Goal: Task Accomplishment & Management: Manage account settings

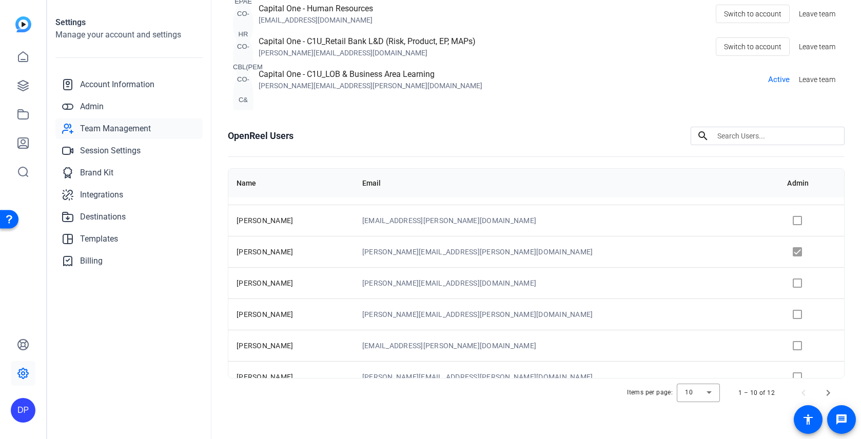
scroll to position [132, 0]
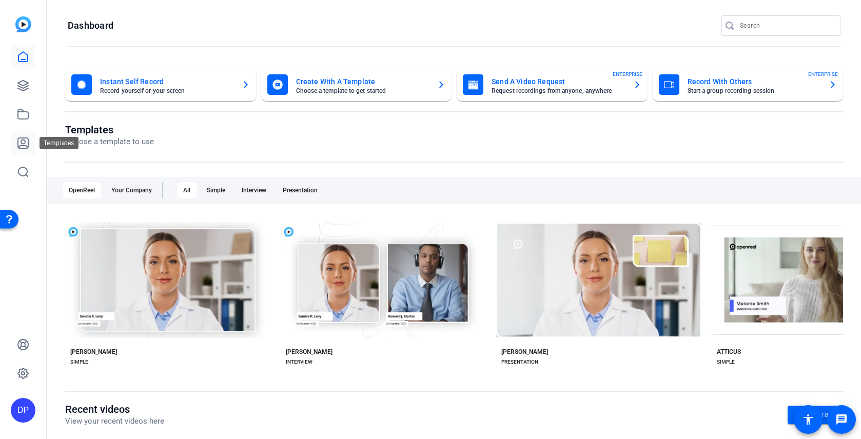
click at [25, 145] on icon at bounding box center [23, 143] width 12 height 12
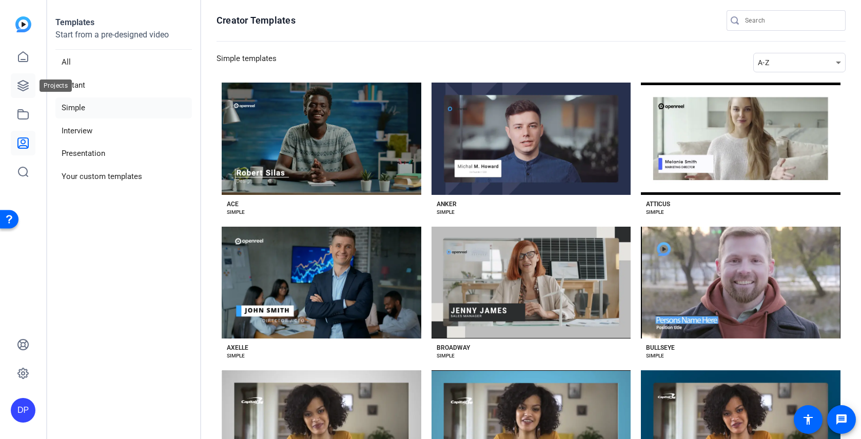
click at [30, 82] on link at bounding box center [23, 85] width 25 height 25
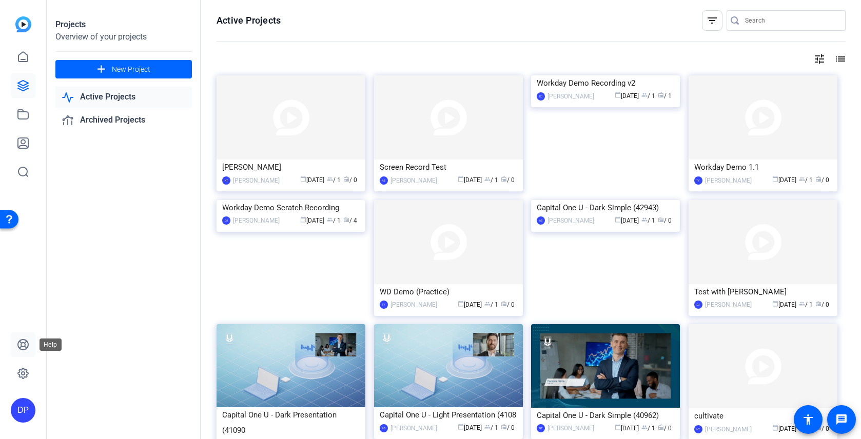
click at [21, 342] on icon at bounding box center [23, 345] width 12 height 12
click at [22, 373] on icon at bounding box center [23, 373] width 12 height 12
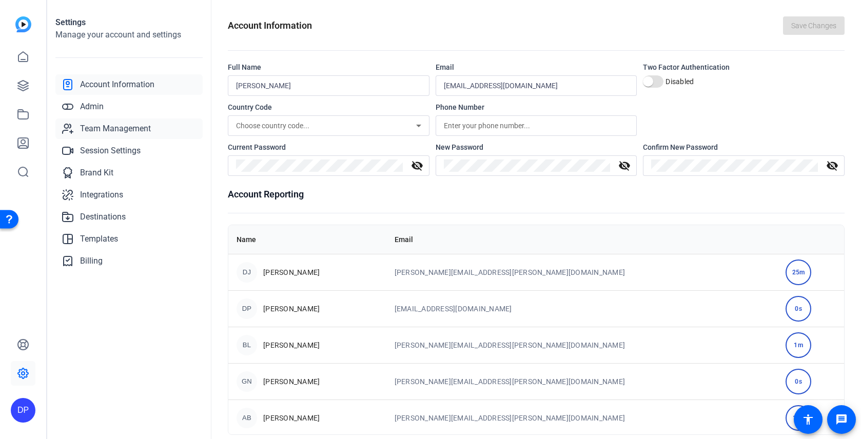
click at [119, 131] on span "Team Management" at bounding box center [115, 129] width 71 height 12
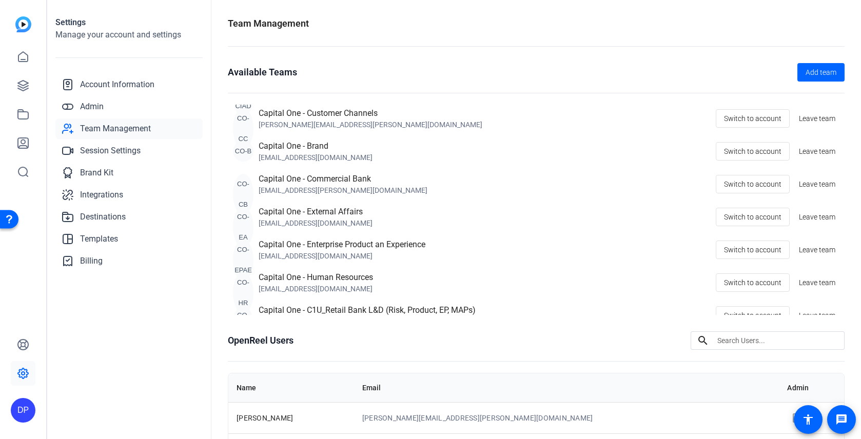
scroll to position [165, 0]
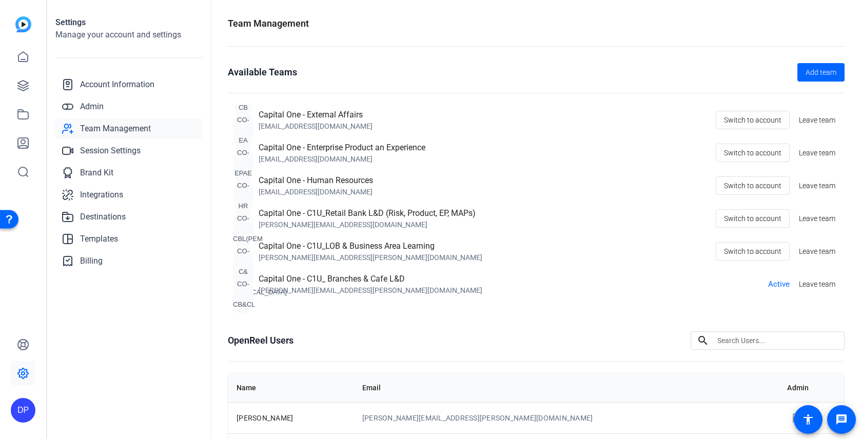
click at [240, 287] on div "CO-CB&CL" at bounding box center [243, 294] width 21 height 41
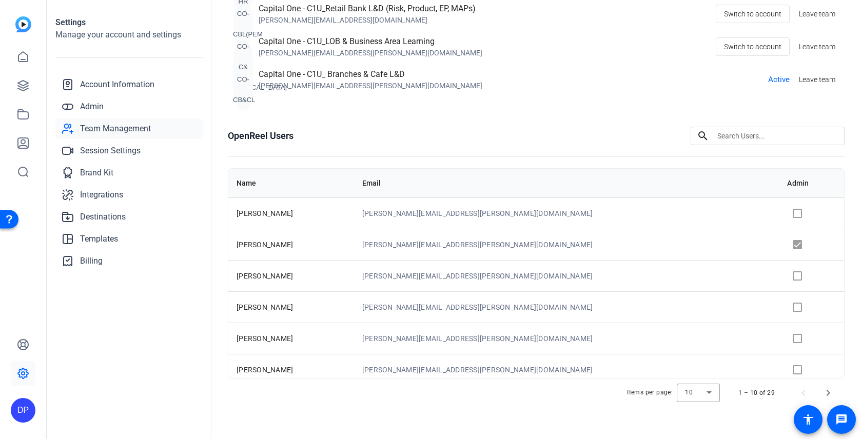
scroll to position [199, 0]
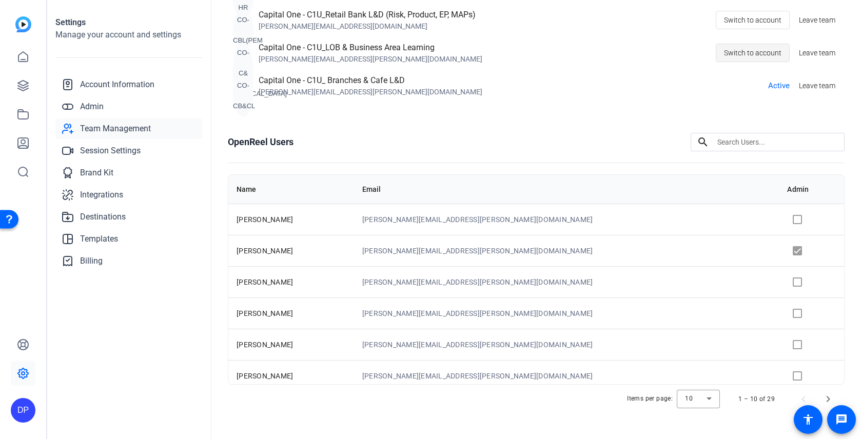
click at [738, 52] on span "Switch to account" at bounding box center [752, 52] width 57 height 19
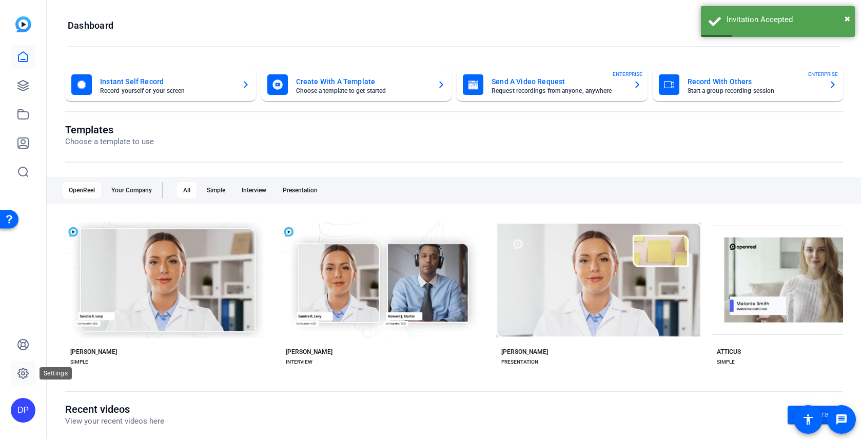
click at [25, 374] on icon at bounding box center [23, 373] width 3 height 3
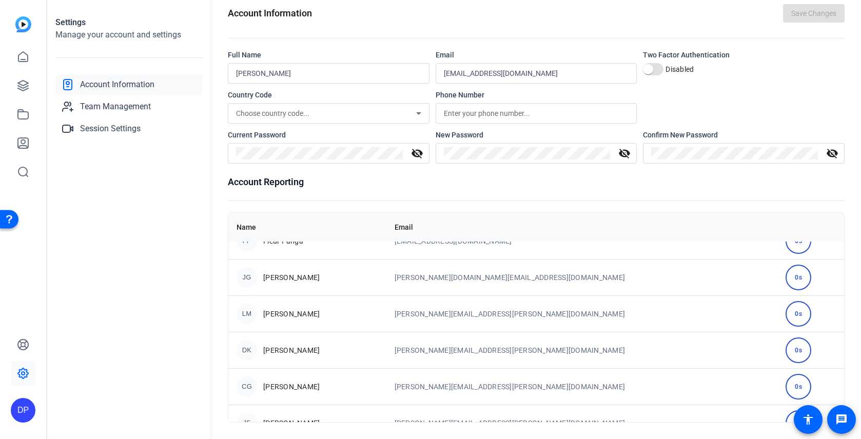
scroll to position [405, 0]
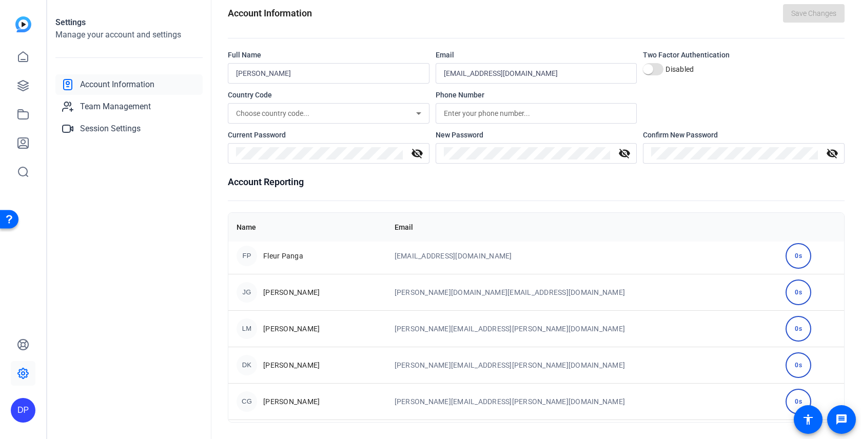
click at [292, 256] on span "Fleur Panga" at bounding box center [283, 256] width 40 height 10
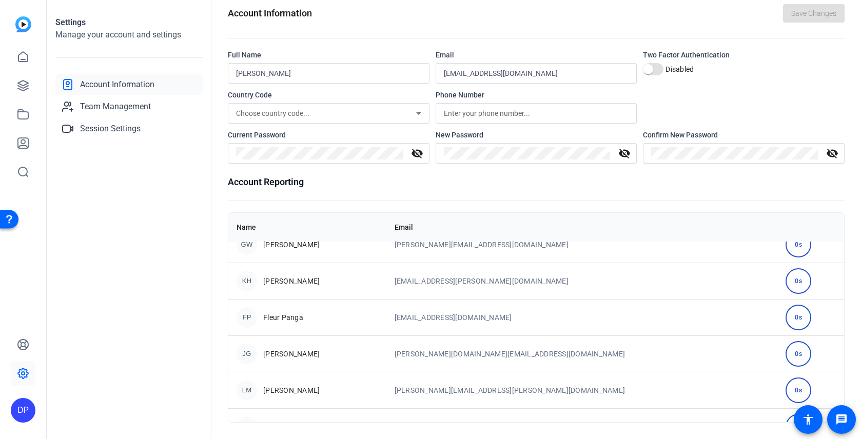
scroll to position [337, 0]
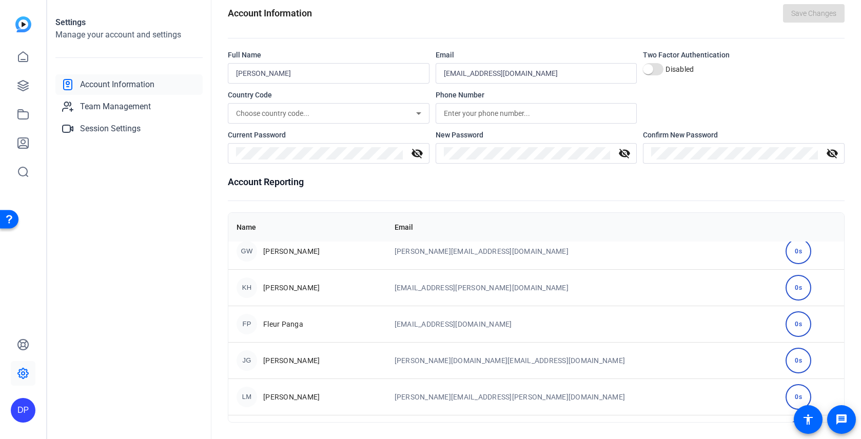
click at [378, 328] on div "FP Fleur Panga" at bounding box center [308, 324] width 142 height 21
click at [125, 114] on link "Team Management" at bounding box center [128, 106] width 147 height 21
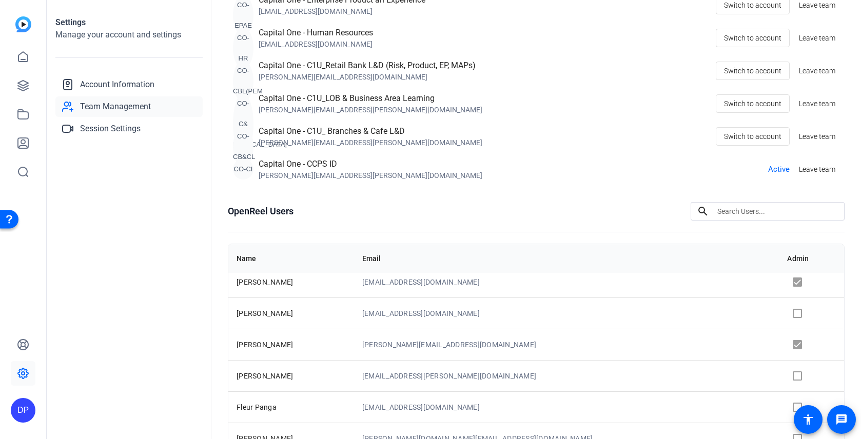
scroll to position [205, 0]
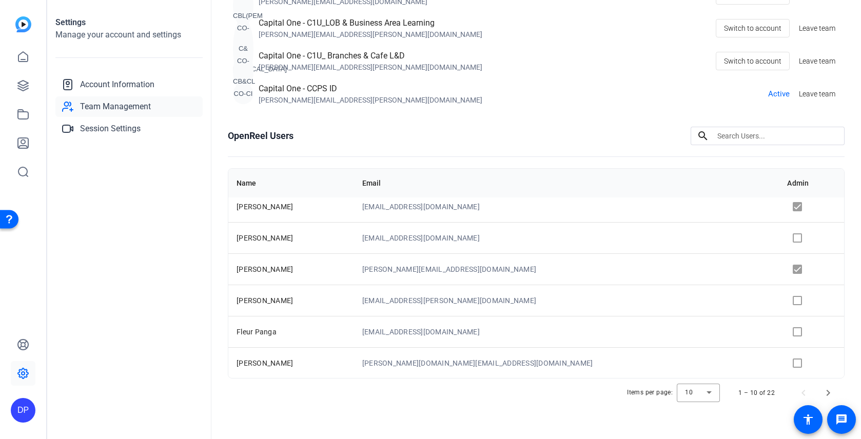
click at [432, 332] on td "fleurdeliz.panga@capitalone.com" at bounding box center [566, 331] width 425 height 31
click at [432, 332] on td "[EMAIL_ADDRESS][DOMAIN_NAME]" at bounding box center [566, 331] width 425 height 31
click at [569, 342] on td "[EMAIL_ADDRESS][DOMAIN_NAME]" at bounding box center [566, 331] width 425 height 31
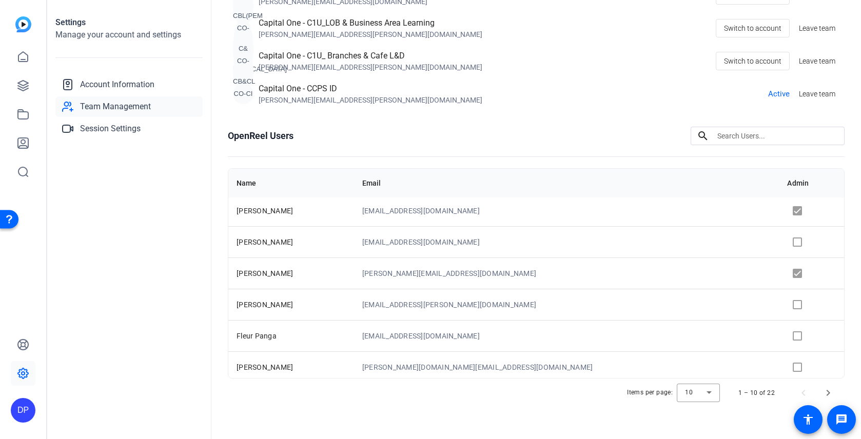
scroll to position [132, 0]
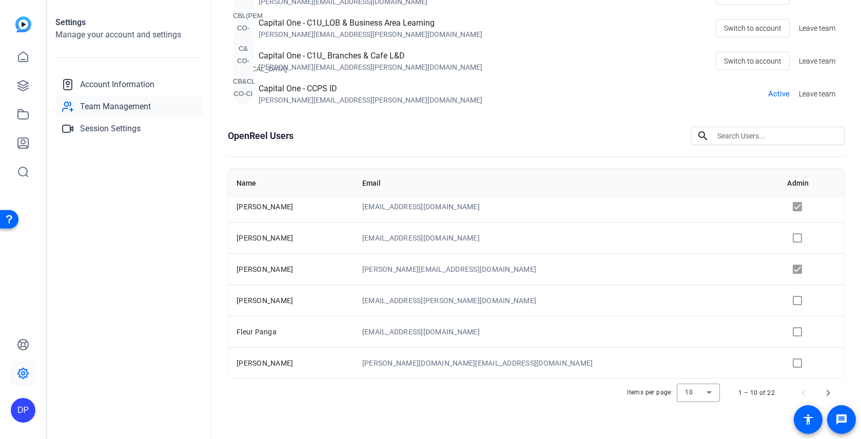
click at [263, 334] on span "Fleur Panga" at bounding box center [257, 332] width 40 height 8
click at [150, 126] on link "Session Settings" at bounding box center [128, 129] width 147 height 21
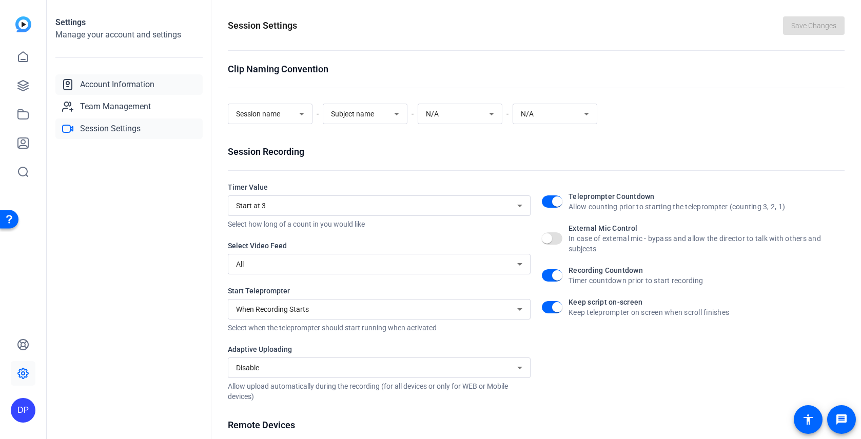
click at [141, 90] on span "Account Information" at bounding box center [117, 85] width 74 height 12
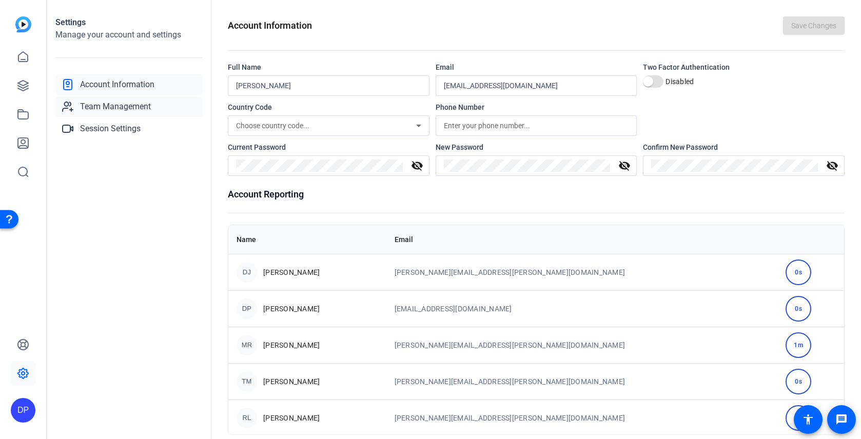
click at [122, 105] on span "Team Management" at bounding box center [115, 107] width 71 height 12
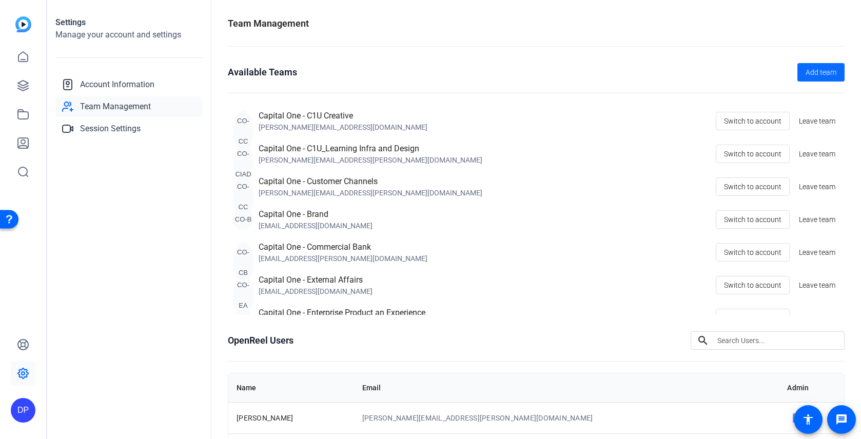
click at [814, 70] on span "Add team" at bounding box center [821, 72] width 31 height 11
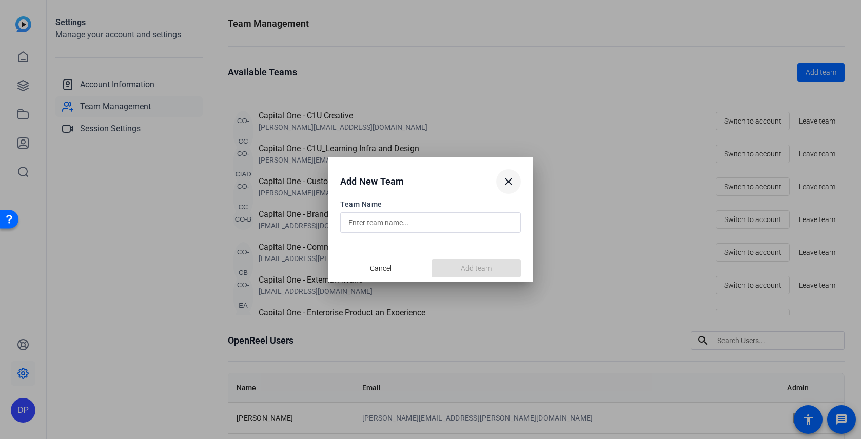
click at [511, 187] on mat-icon "close" at bounding box center [508, 181] width 12 height 12
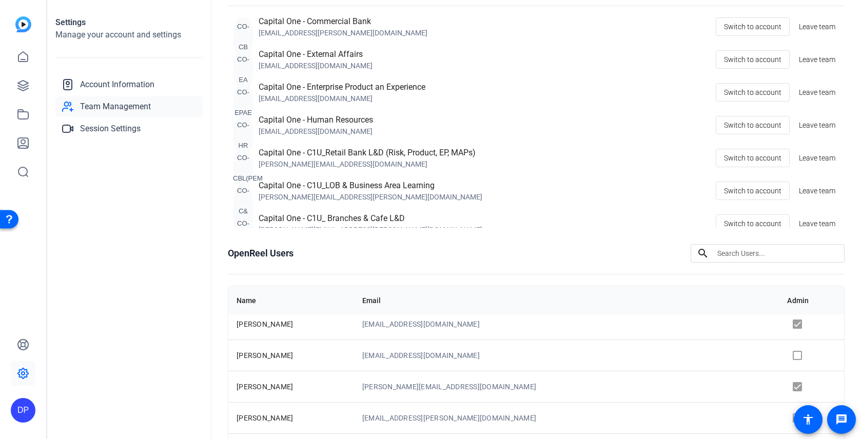
scroll to position [205, 0]
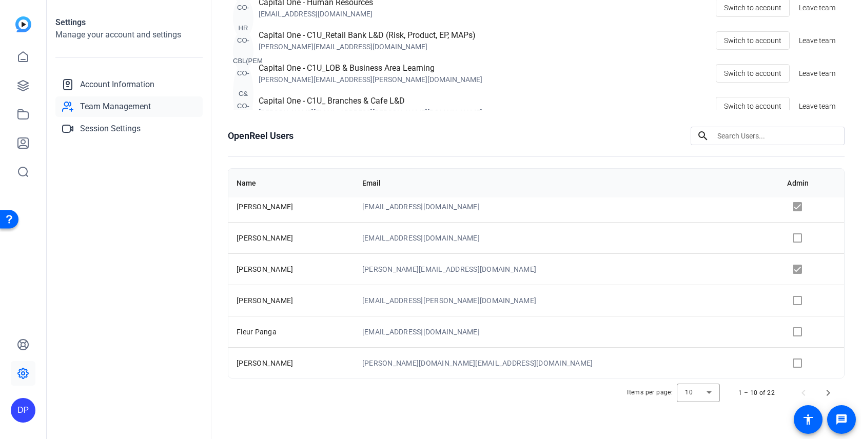
click at [270, 136] on h1 "OpenReel Users" at bounding box center [261, 136] width 66 height 14
click at [748, 134] on input at bounding box center [776, 136] width 119 height 12
type input "fleur"
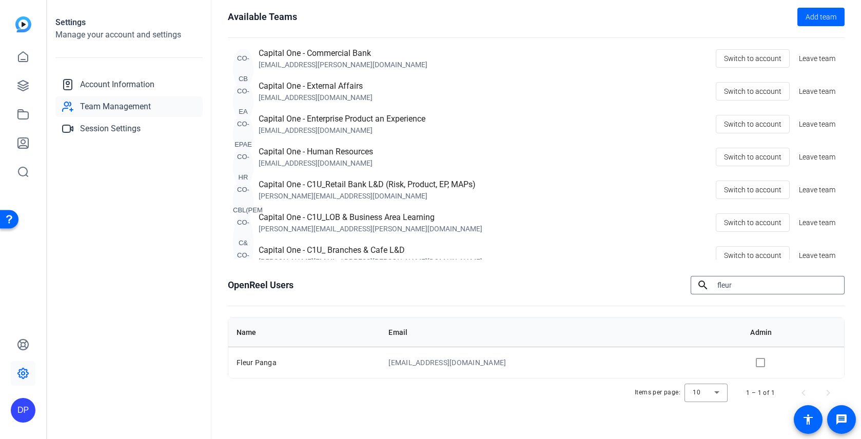
scroll to position [55, 0]
click at [444, 363] on td "[EMAIL_ADDRESS][DOMAIN_NAME]" at bounding box center [561, 362] width 362 height 31
click at [445, 363] on td "[EMAIL_ADDRESS][DOMAIN_NAME]" at bounding box center [561, 362] width 362 height 31
click at [86, 89] on span "Account Information" at bounding box center [117, 85] width 74 height 12
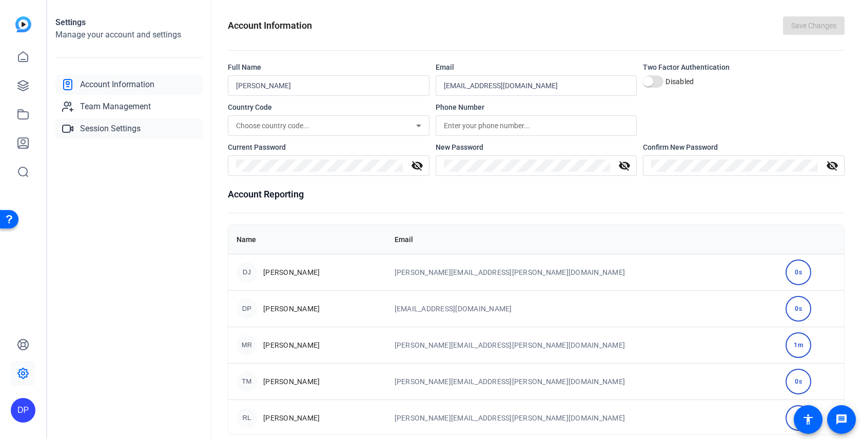
click at [156, 129] on link "Session Settings" at bounding box center [128, 129] width 147 height 21
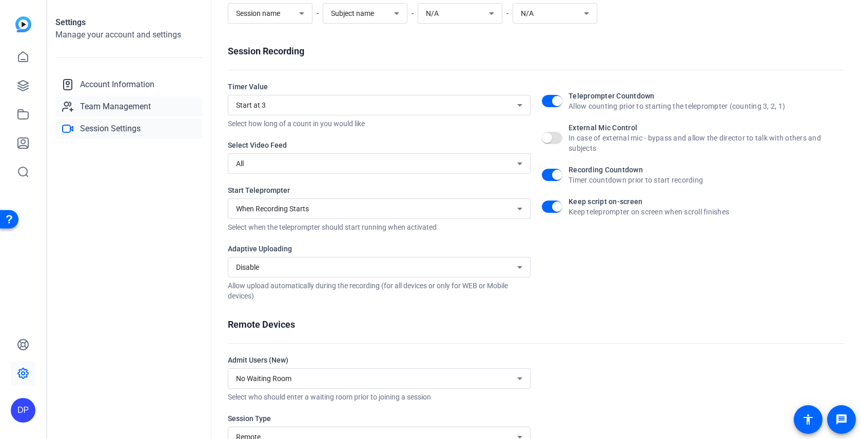
scroll to position [104, 0]
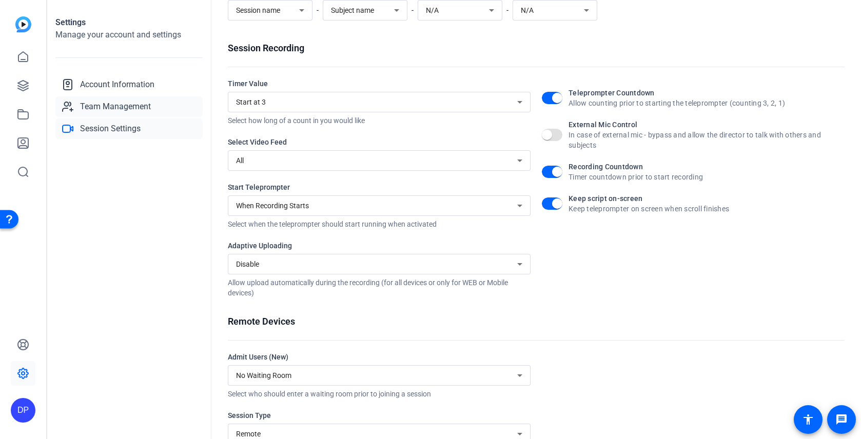
click at [139, 103] on span "Team Management" at bounding box center [115, 107] width 71 height 12
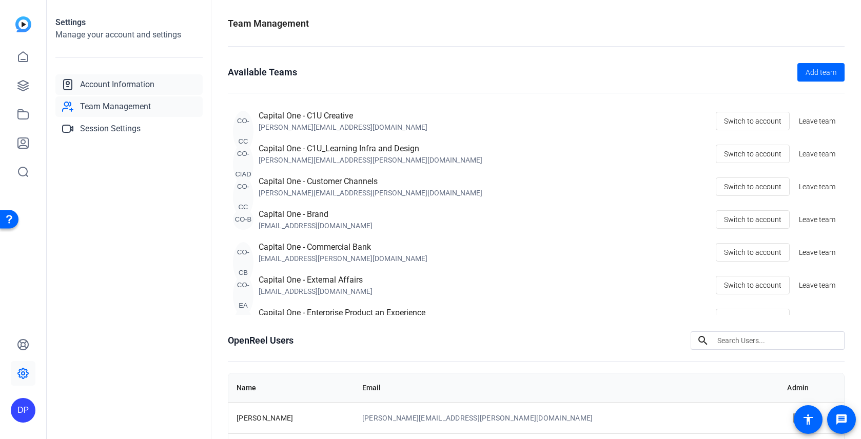
click at [137, 87] on span "Account Information" at bounding box center [117, 85] width 74 height 12
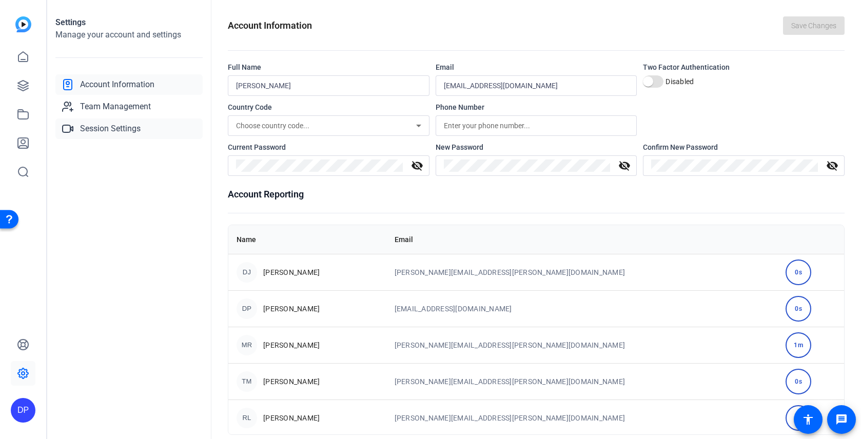
click at [121, 123] on span "Session Settings" at bounding box center [110, 129] width 61 height 12
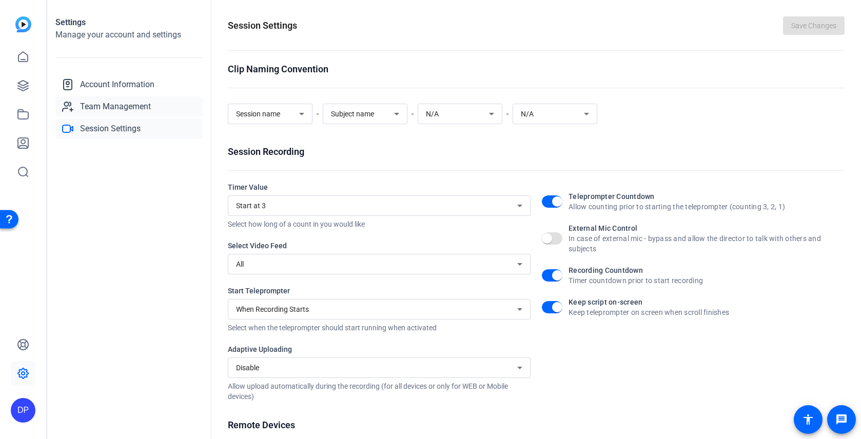
click at [120, 105] on span "Team Management" at bounding box center [115, 107] width 71 height 12
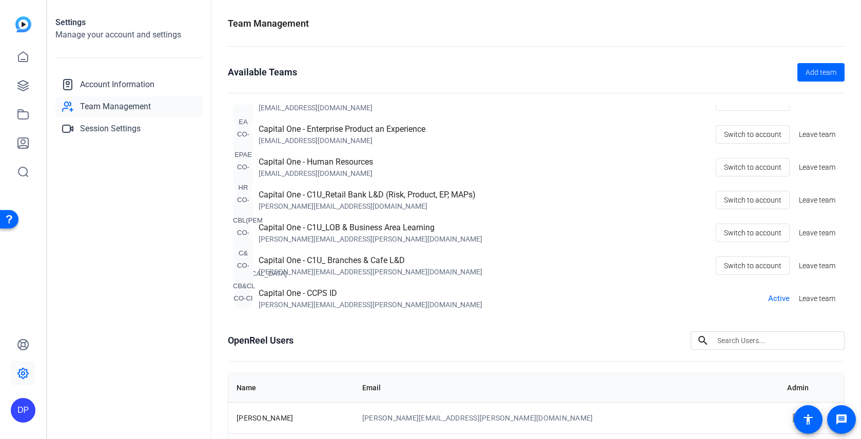
scroll to position [205, 0]
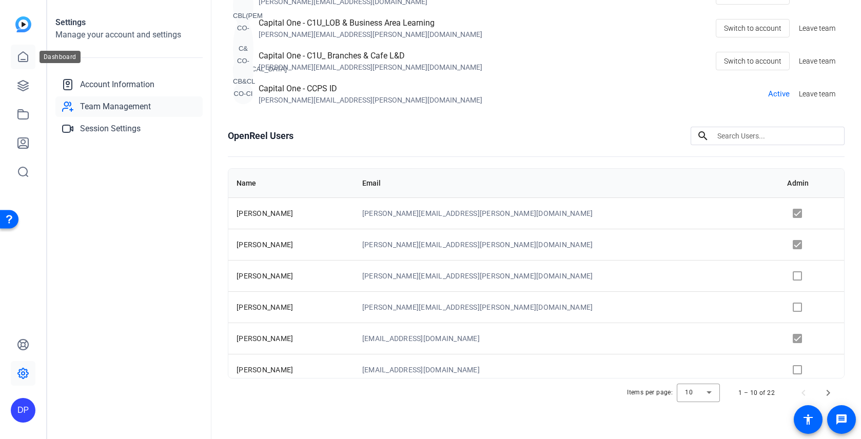
click at [27, 63] on link at bounding box center [23, 57] width 25 height 25
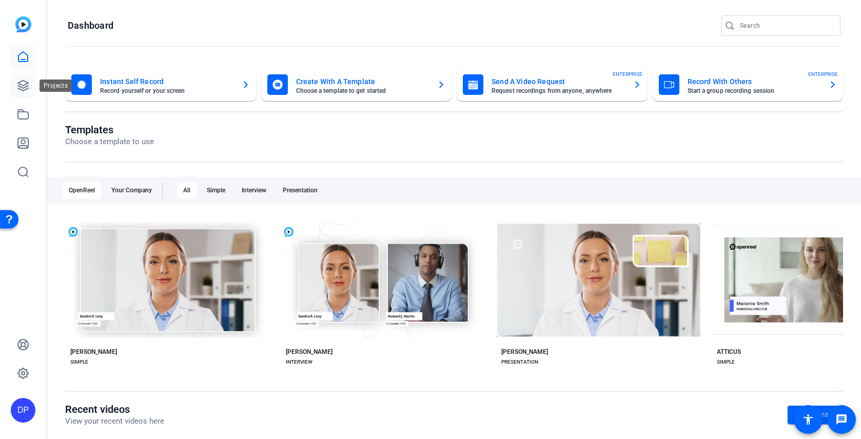
click at [28, 87] on icon at bounding box center [23, 86] width 12 height 12
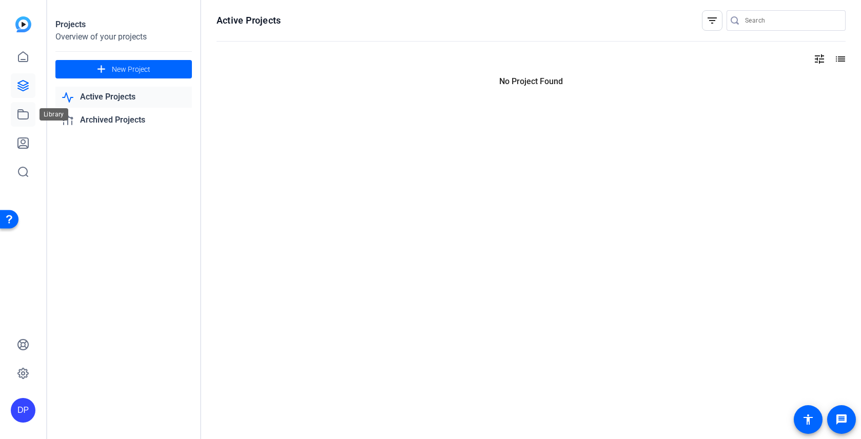
click at [25, 118] on icon at bounding box center [23, 114] width 12 height 12
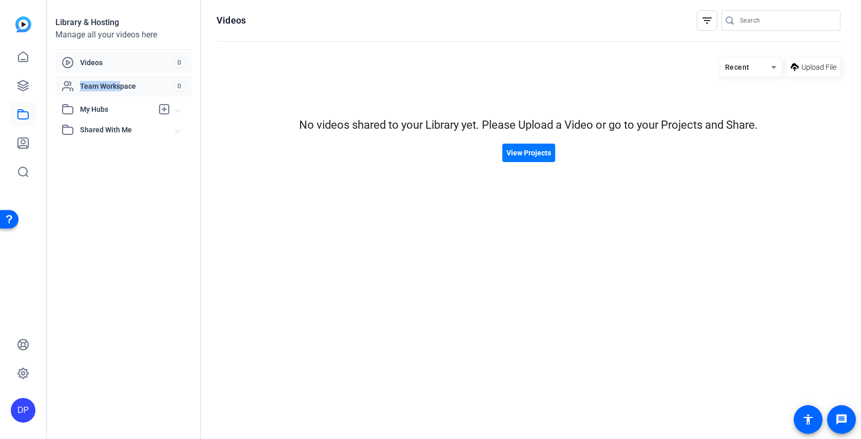
click at [121, 81] on span "Team Workspace" at bounding box center [126, 86] width 93 height 10
click at [115, 62] on span "Videos" at bounding box center [126, 62] width 93 height 10
click at [25, 138] on icon at bounding box center [23, 143] width 10 height 10
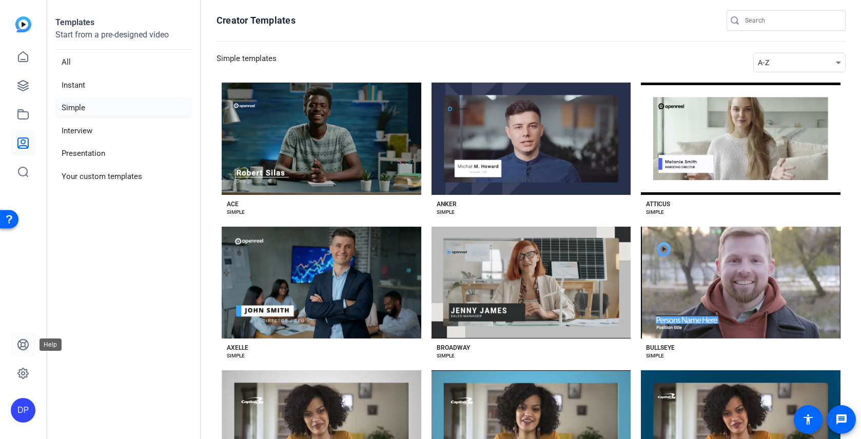
click at [17, 348] on icon at bounding box center [23, 345] width 12 height 12
click at [28, 375] on icon at bounding box center [23, 373] width 12 height 12
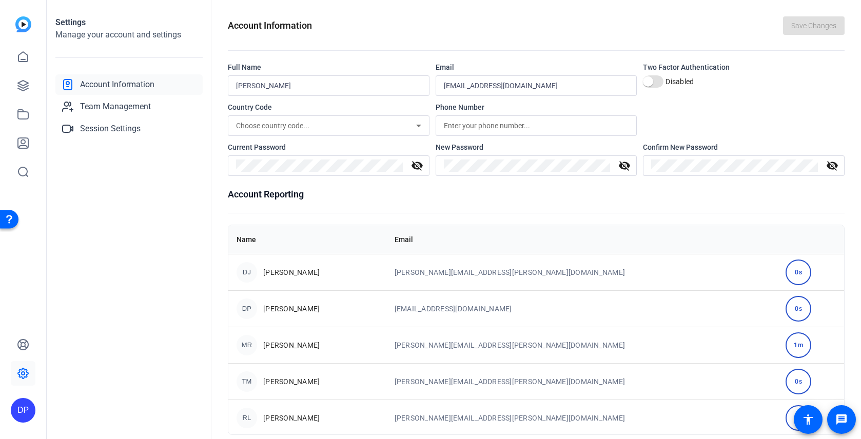
click at [19, 412] on div "DP" at bounding box center [23, 410] width 25 height 25
drag, startPoint x: 139, startPoint y: 395, endPoint x: 126, endPoint y: 340, distance: 55.9
click at [126, 340] on div "DP Dani Pettin Capital One - CCPS ID logout" at bounding box center [430, 219] width 861 height 439
click at [126, 340] on div at bounding box center [430, 219] width 861 height 439
click at [118, 101] on span "Team Management" at bounding box center [115, 107] width 71 height 12
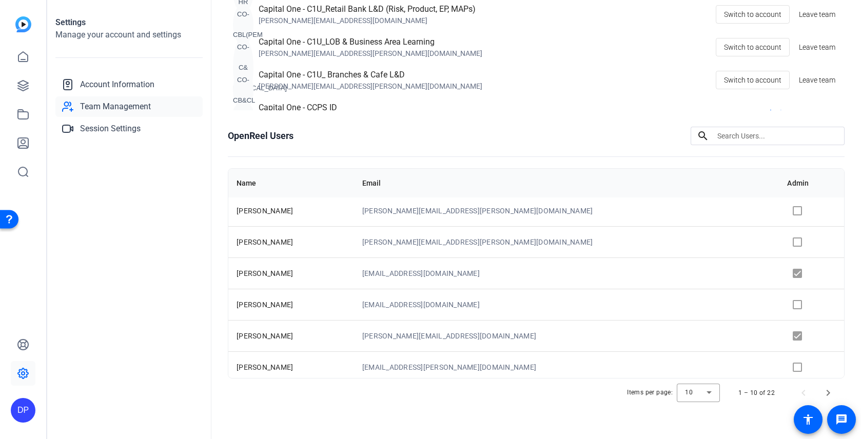
scroll to position [132, 0]
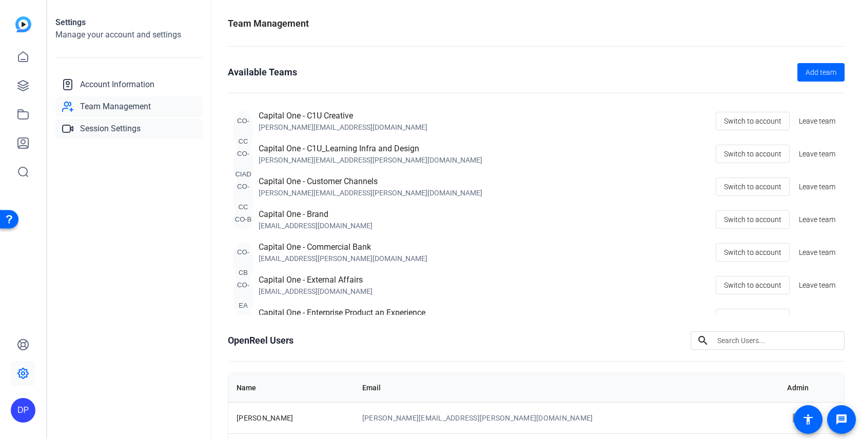
click at [124, 122] on link "Session Settings" at bounding box center [128, 129] width 147 height 21
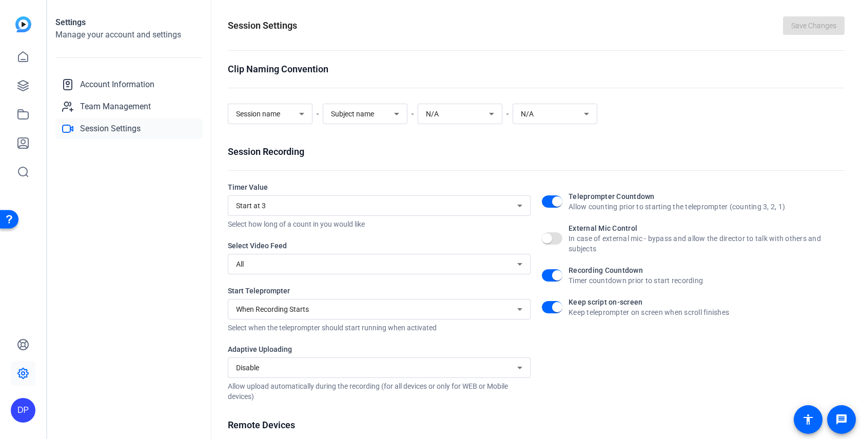
click at [143, 95] on div "Account Information Team Management Session Settings" at bounding box center [128, 106] width 147 height 65
click at [139, 88] on span "Account Information" at bounding box center [117, 85] width 74 height 12
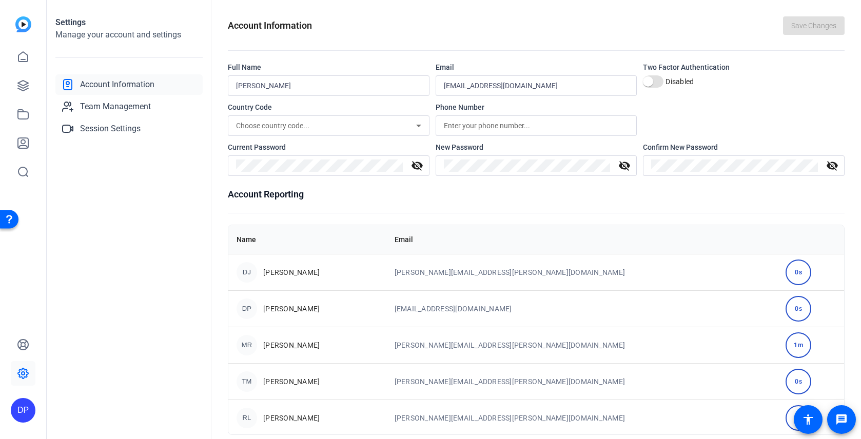
scroll to position [154, 0]
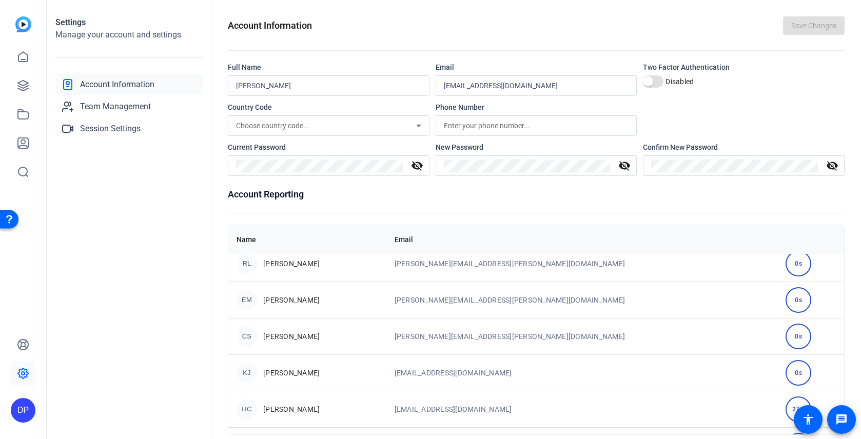
click at [106, 93] on link "Account Information" at bounding box center [128, 84] width 147 height 21
click at [106, 101] on span "Team Management" at bounding box center [115, 107] width 71 height 12
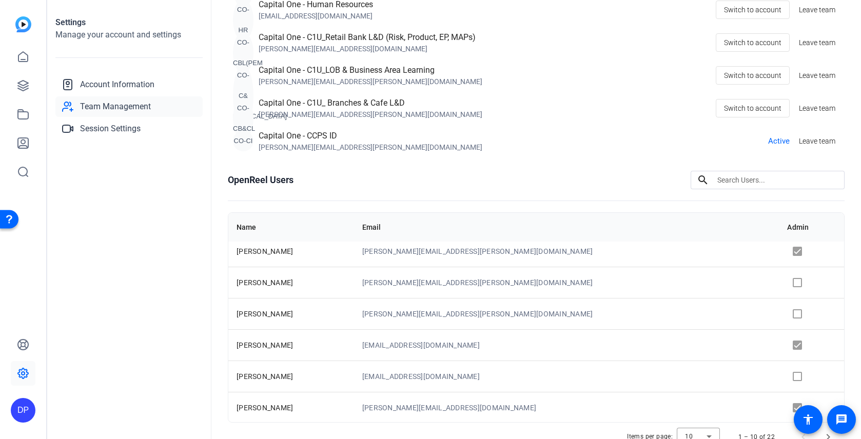
scroll to position [44, 0]
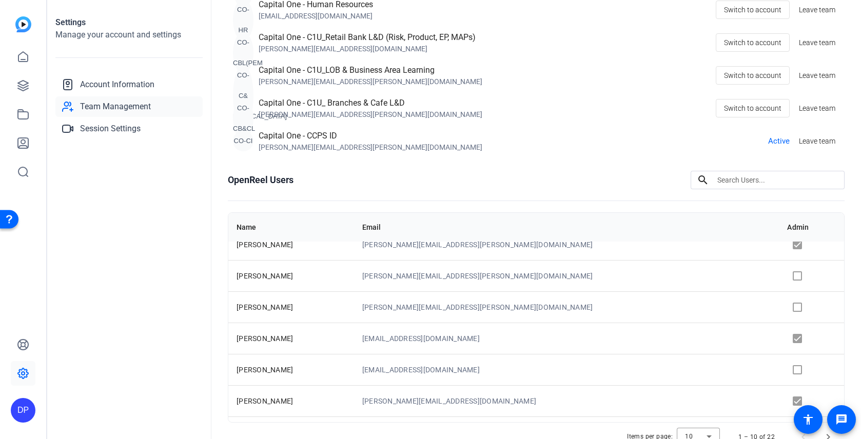
click at [779, 338] on td at bounding box center [811, 338] width 65 height 31
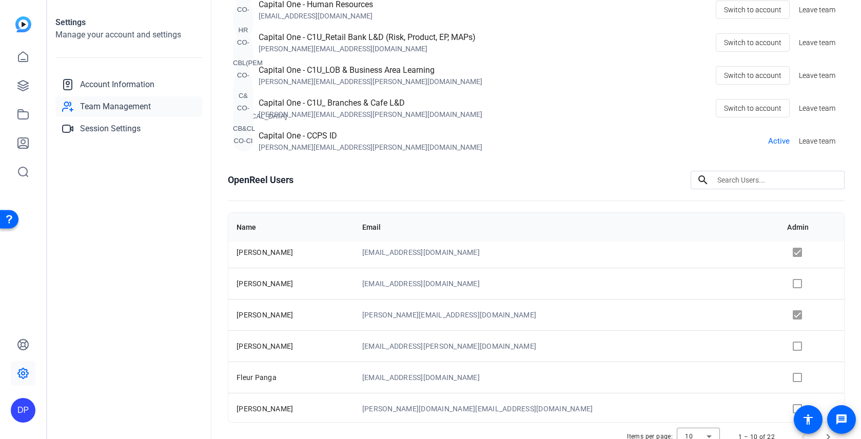
scroll to position [132, 0]
click at [779, 311] on td at bounding box center [811, 313] width 65 height 31
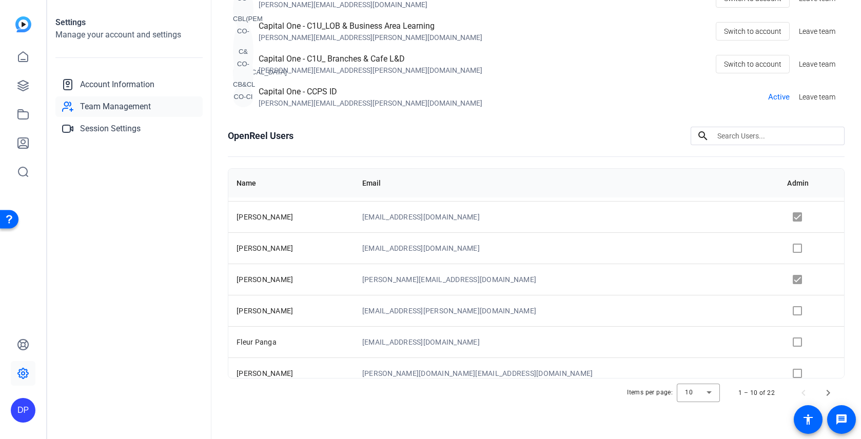
scroll to position [0, 0]
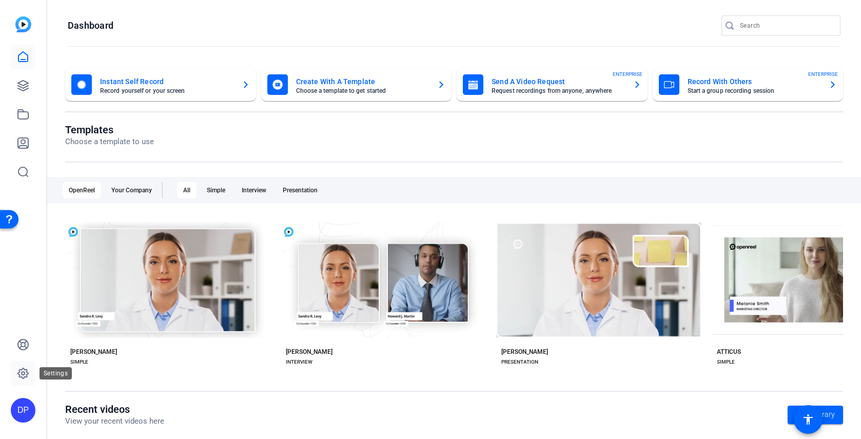
click at [25, 367] on icon at bounding box center [23, 373] width 12 height 12
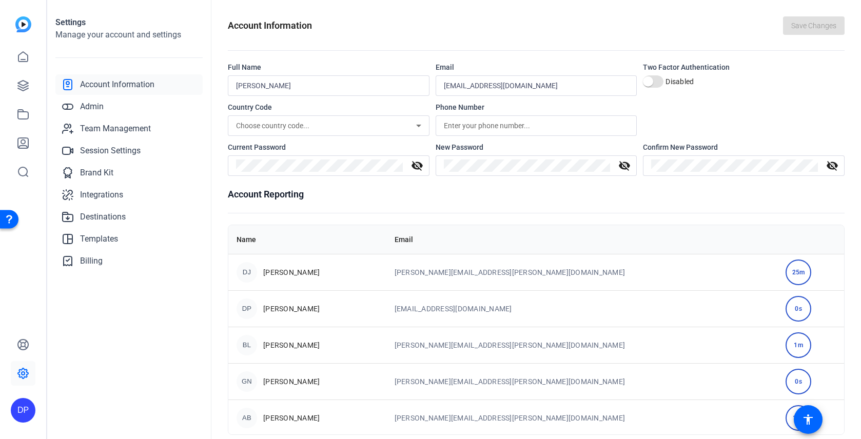
click at [280, 339] on div "BL Brandon Lienau" at bounding box center [308, 345] width 142 height 21
click at [251, 344] on div "BL" at bounding box center [247, 345] width 21 height 21
click at [494, 346] on td "Brandon.Lienau@CapitalOne.com" at bounding box center [582, 345] width 392 height 36
click at [130, 132] on span "Team Management" at bounding box center [115, 129] width 71 height 12
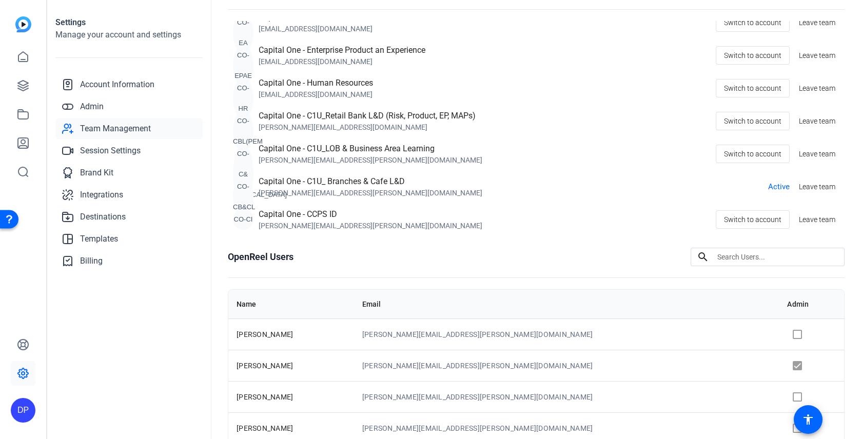
scroll to position [54, 0]
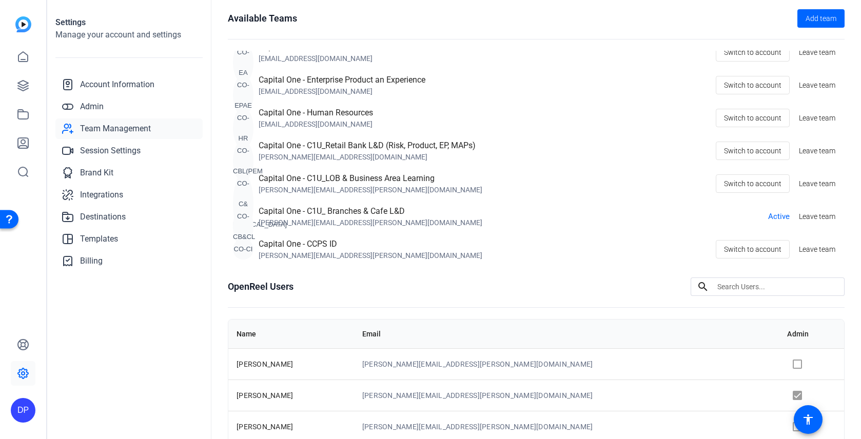
click at [277, 119] on div "[EMAIL_ADDRESS][DOMAIN_NAME]" at bounding box center [316, 124] width 114 height 10
click at [731, 124] on span "Switch to account" at bounding box center [752, 117] width 57 height 19
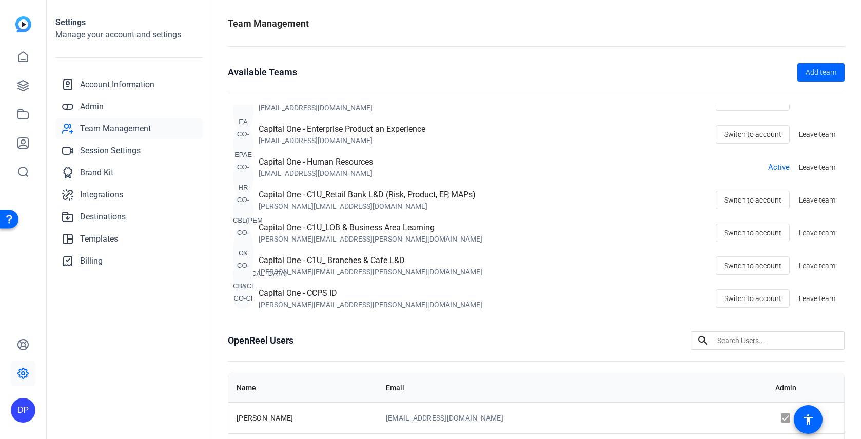
scroll to position [86, 0]
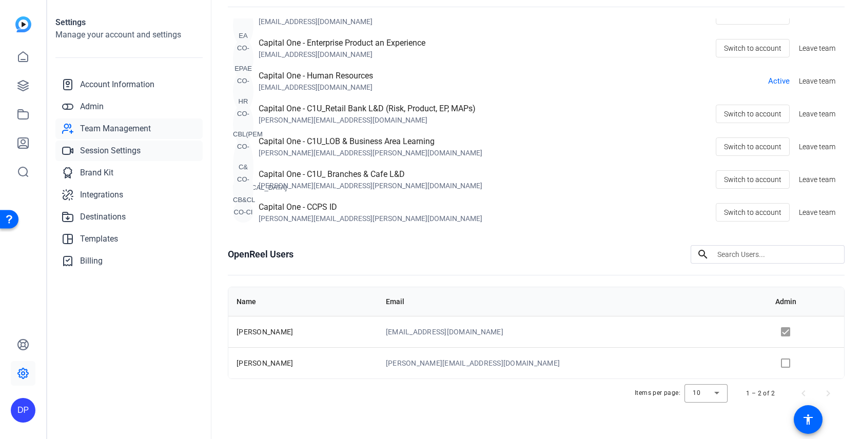
click at [128, 158] on link "Session Settings" at bounding box center [128, 151] width 147 height 21
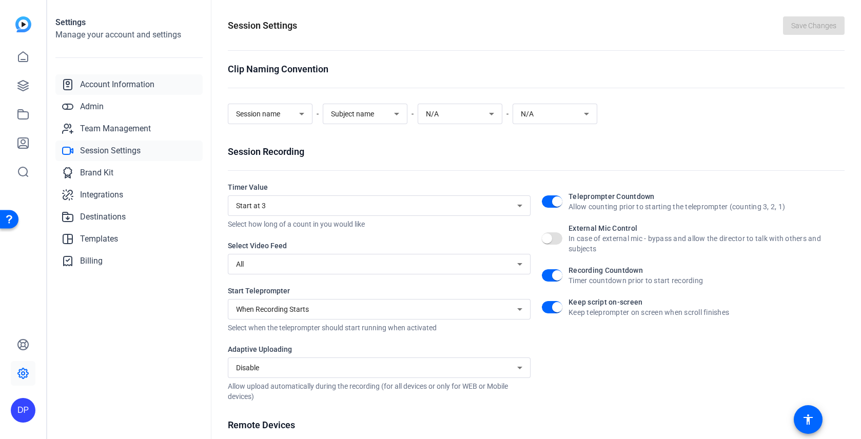
click at [125, 89] on span "Account Information" at bounding box center [117, 85] width 74 height 12
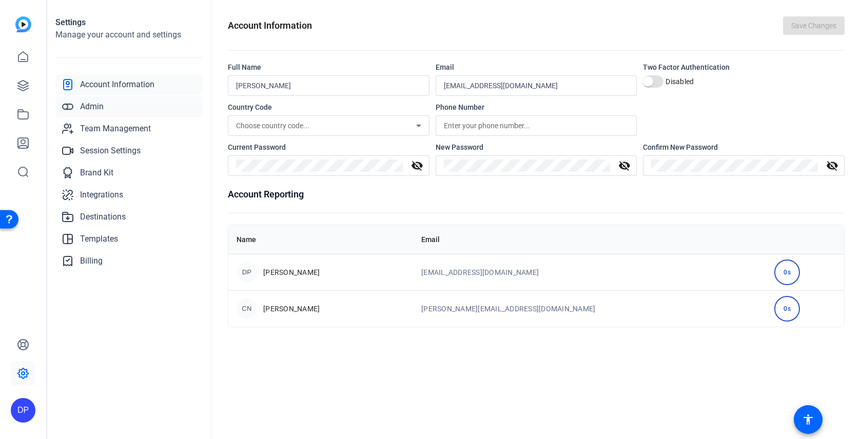
click at [117, 98] on link "Admin" at bounding box center [128, 106] width 147 height 21
click at [111, 105] on link "Admin" at bounding box center [128, 106] width 147 height 21
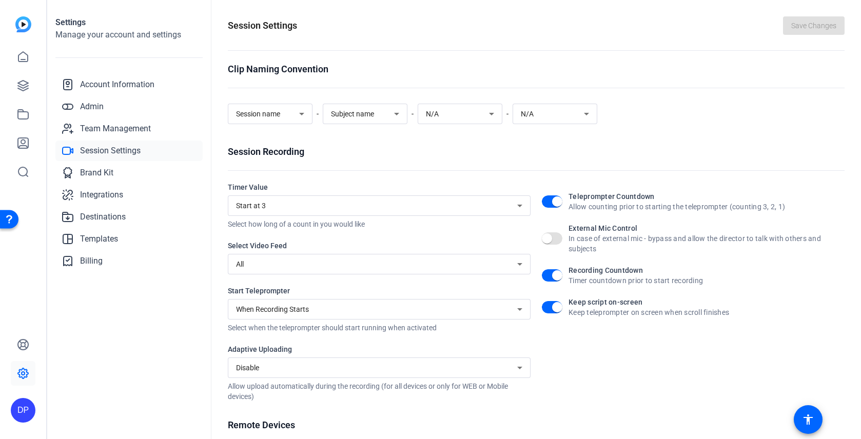
click at [104, 139] on div "Account Information Admin Team Management Session Settings Brand Kit Integratio…" at bounding box center [128, 172] width 147 height 197
click at [107, 135] on link "Team Management" at bounding box center [128, 129] width 147 height 21
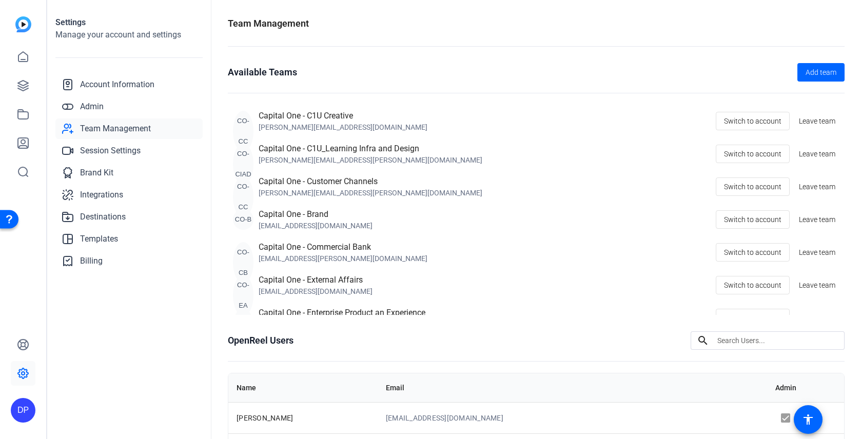
scroll to position [184, 0]
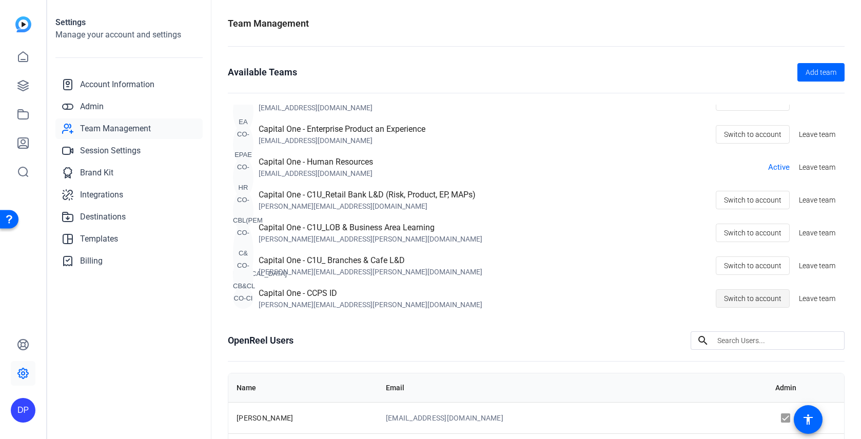
click at [755, 300] on span "Switch to account" at bounding box center [752, 298] width 57 height 19
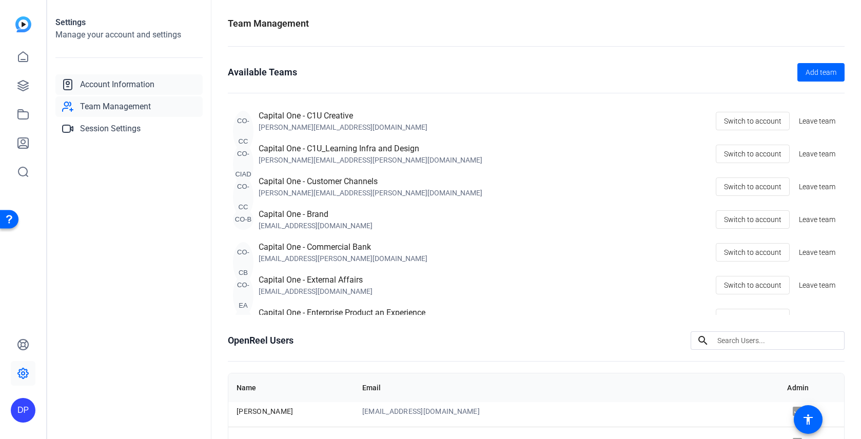
click at [130, 91] on link "Account Information" at bounding box center [128, 84] width 147 height 21
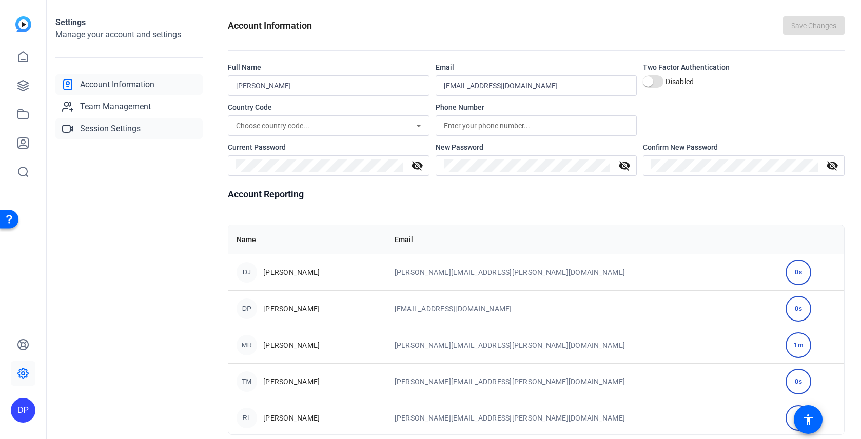
click at [120, 127] on span "Session Settings" at bounding box center [110, 129] width 61 height 12
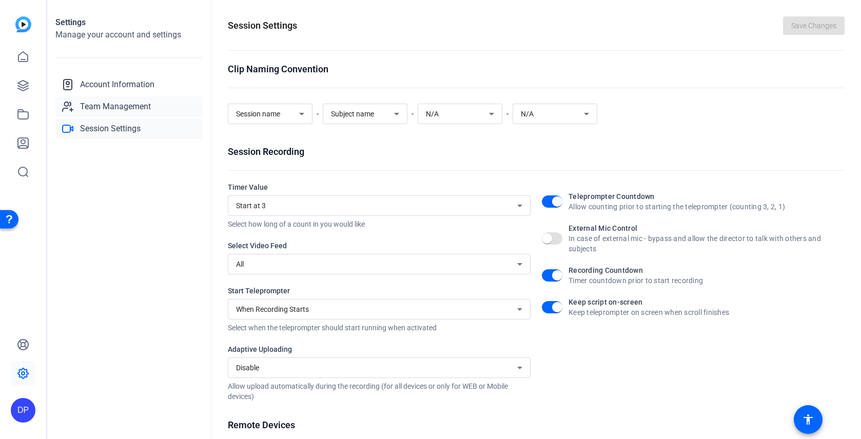
click at [118, 111] on span "Team Management" at bounding box center [115, 107] width 71 height 12
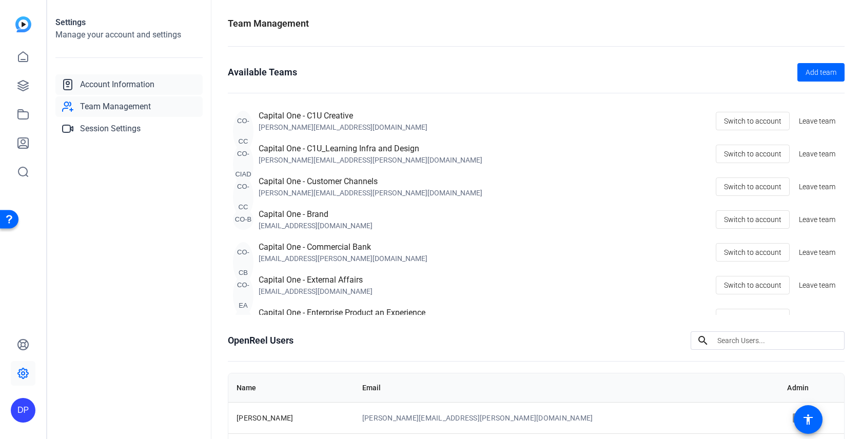
click at [149, 81] on span "Account Information" at bounding box center [117, 85] width 74 height 12
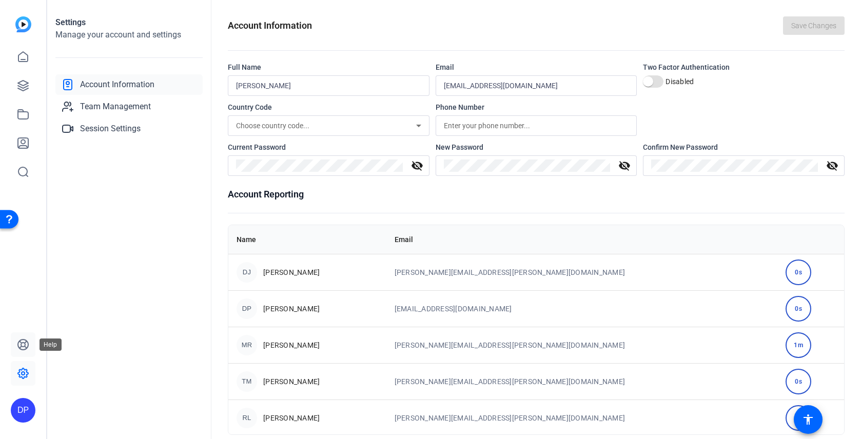
click at [26, 346] on icon at bounding box center [23, 345] width 12 height 12
click at [27, 346] on icon at bounding box center [23, 345] width 12 height 12
click at [25, 402] on div "DP" at bounding box center [23, 410] width 25 height 25
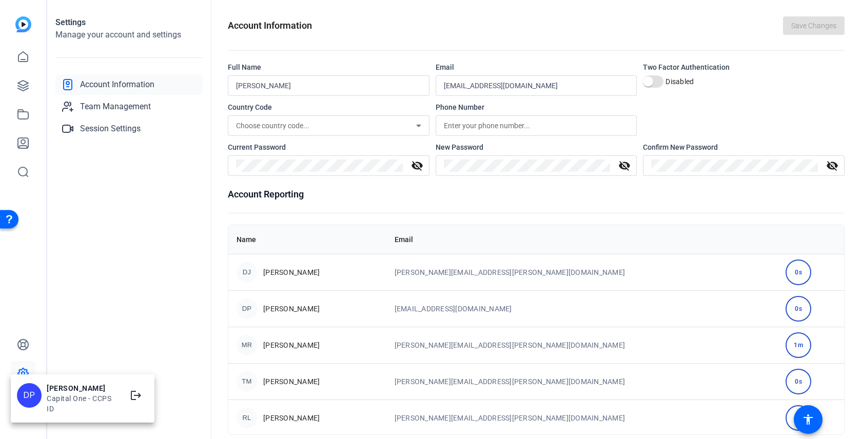
click at [62, 349] on div at bounding box center [430, 219] width 861 height 439
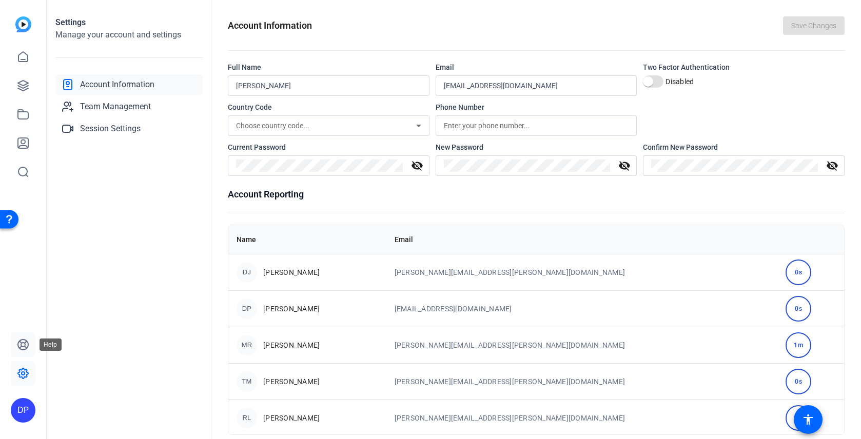
click at [23, 344] on icon at bounding box center [23, 345] width 12 height 12
click at [104, 112] on span "Team Management" at bounding box center [115, 107] width 71 height 12
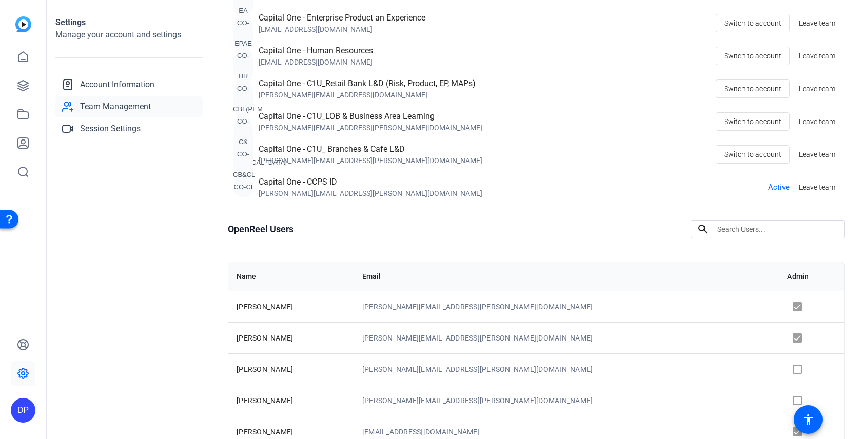
scroll to position [205, 0]
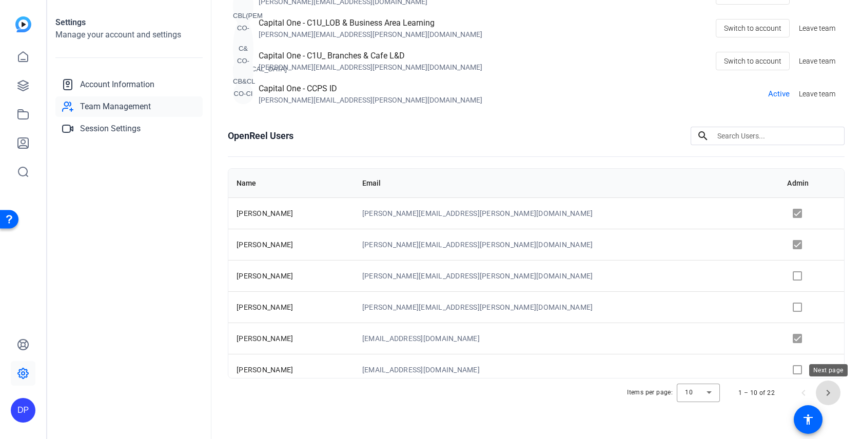
click at [828, 393] on span "Next page" at bounding box center [828, 393] width 25 height 25
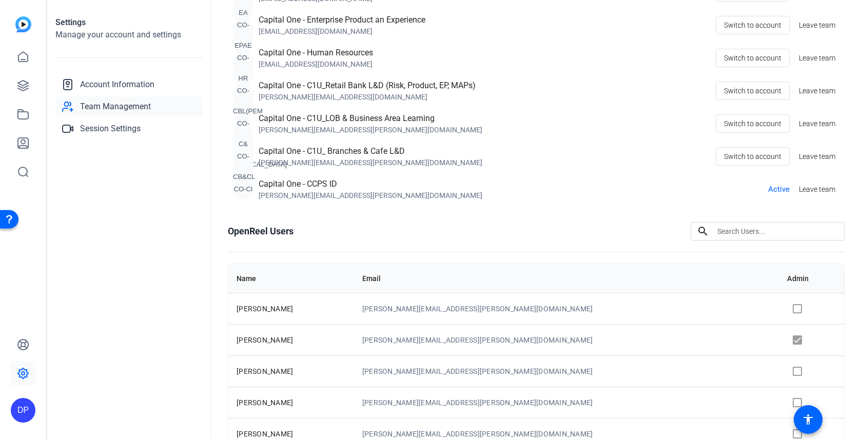
scroll to position [108, 0]
